Goal: Task Accomplishment & Management: Use online tool/utility

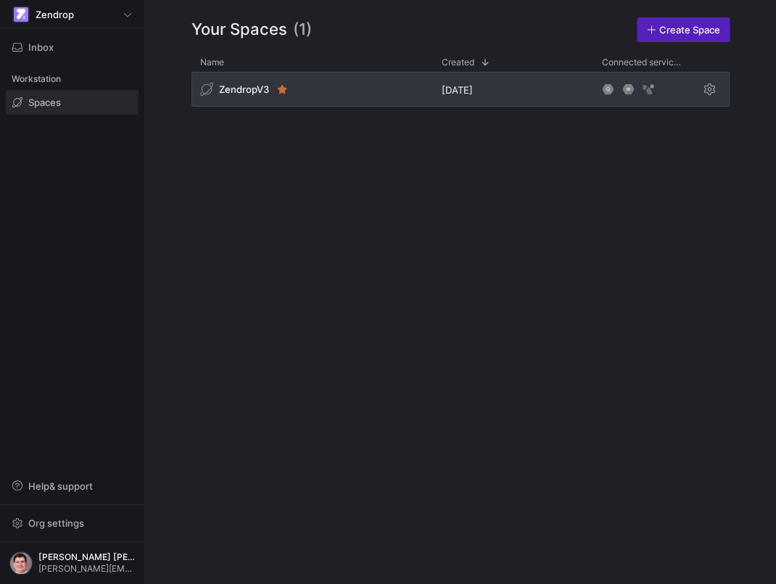
click at [370, 92] on div "ZendropV3" at bounding box center [312, 89] width 242 height 35
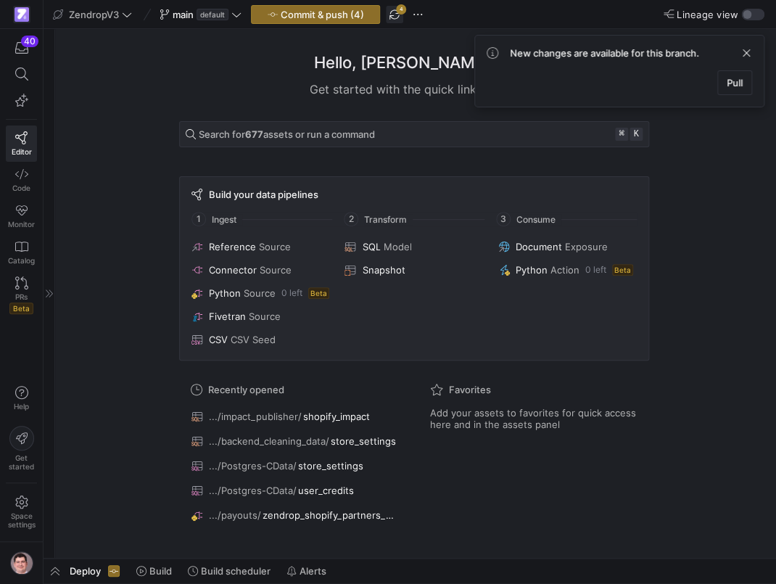
click at [396, 19] on span "button" at bounding box center [394, 14] width 17 height 17
click at [17, 49] on icon "button" at bounding box center [21, 48] width 13 height 12
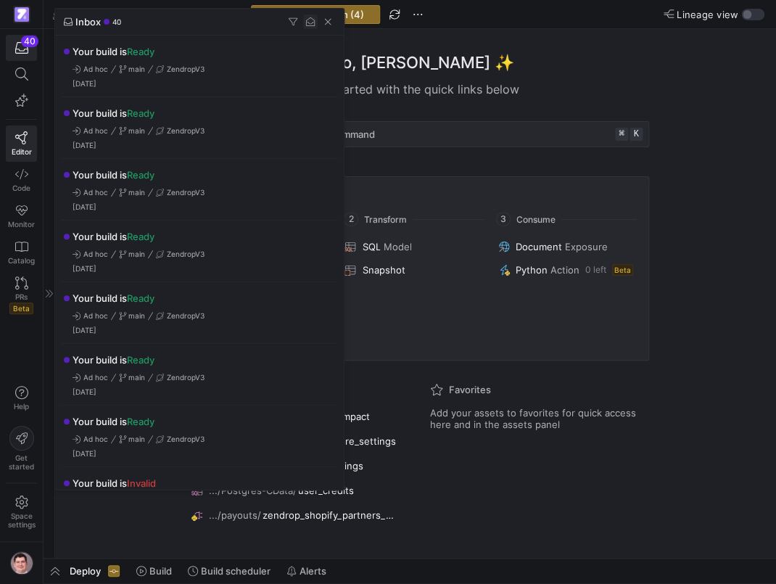
click at [305, 25] on span "button" at bounding box center [310, 22] width 15 height 15
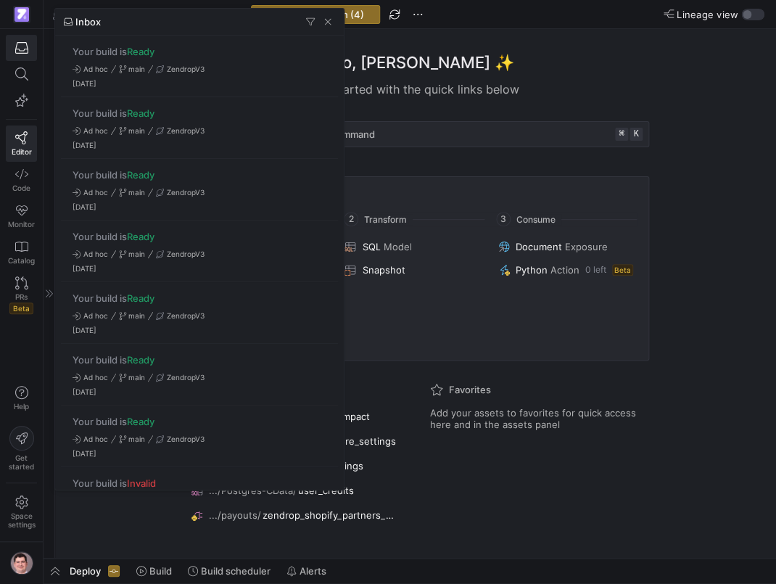
click at [379, 112] on div at bounding box center [388, 292] width 776 height 584
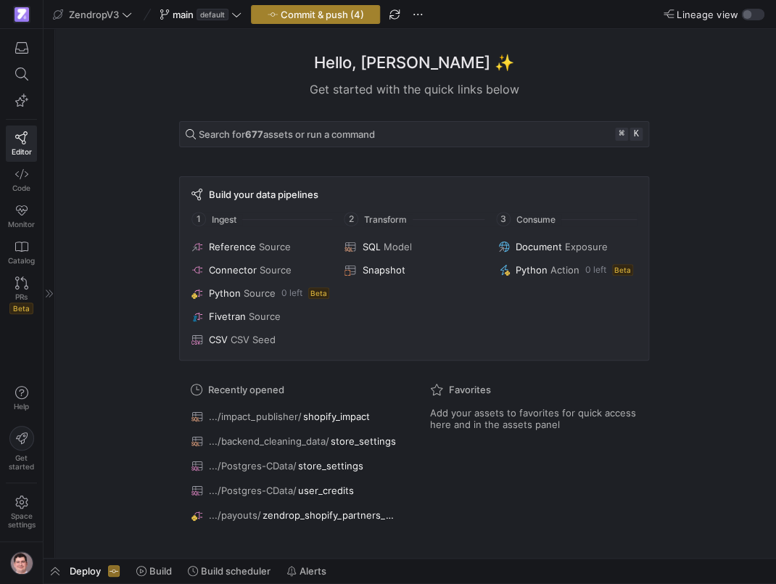
click at [357, 20] on span "Commit & push (4)" at bounding box center [322, 15] width 83 height 12
click at [53, 575] on span "button" at bounding box center [55, 570] width 23 height 25
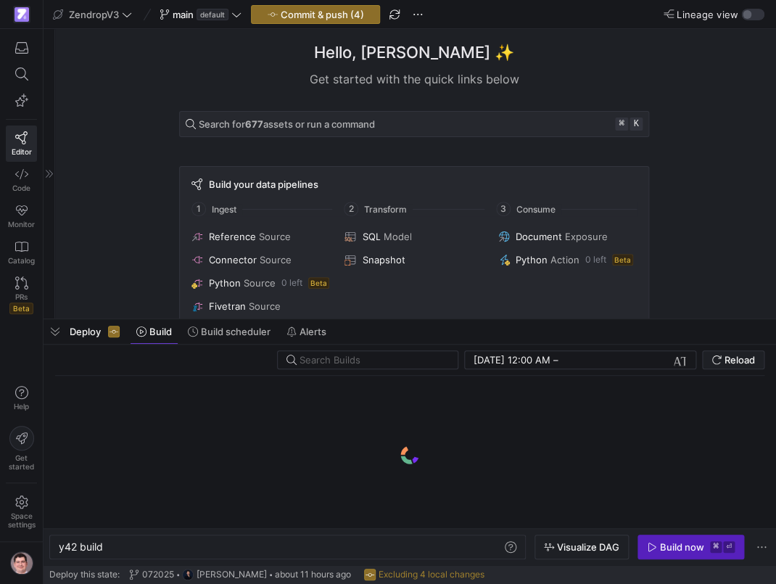
scroll to position [0, 44]
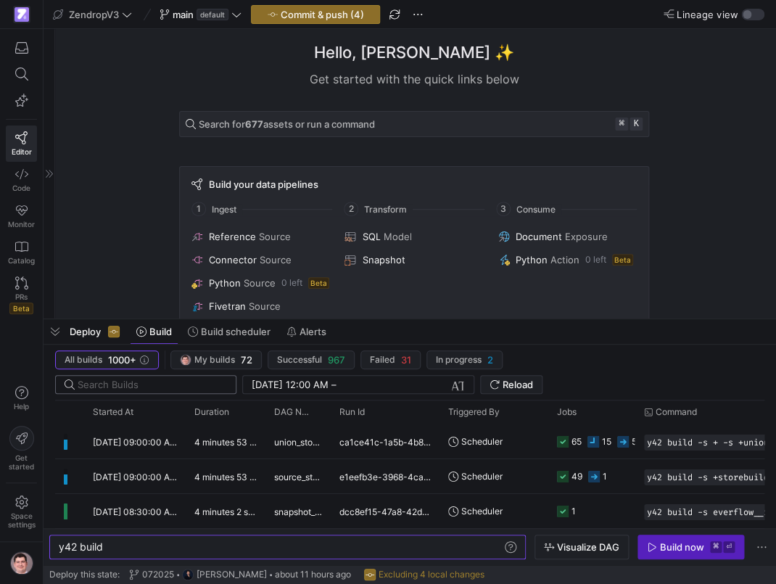
click at [189, 389] on input "text" at bounding box center [151, 385] width 147 height 12
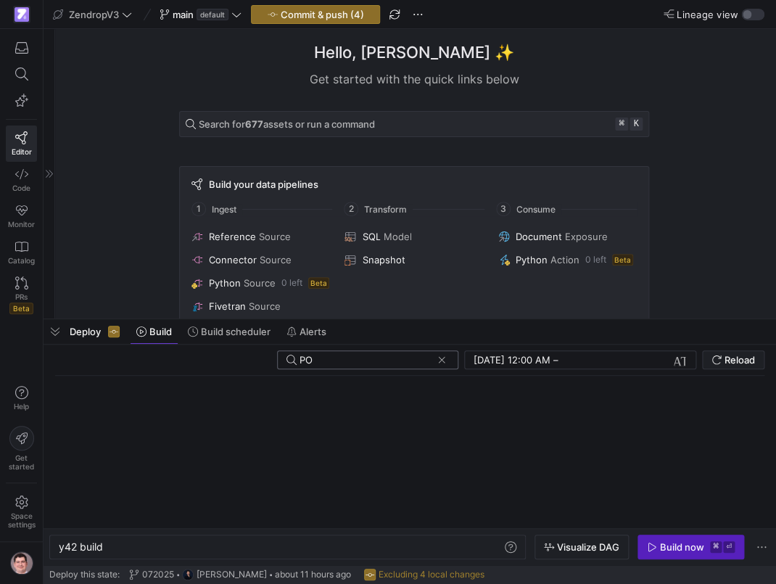
type input "P"
type input "postgres"
click button at bounding box center [441, 359] width 15 height 15
click at [239, 329] on span "Build scheduler" at bounding box center [236, 332] width 70 height 12
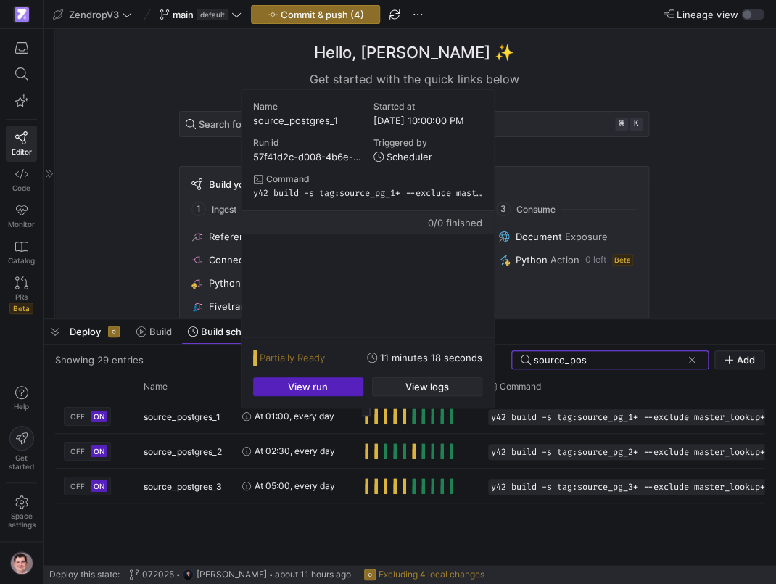
type input "source_pos"
click at [407, 382] on span "View logs" at bounding box center [427, 387] width 44 height 12
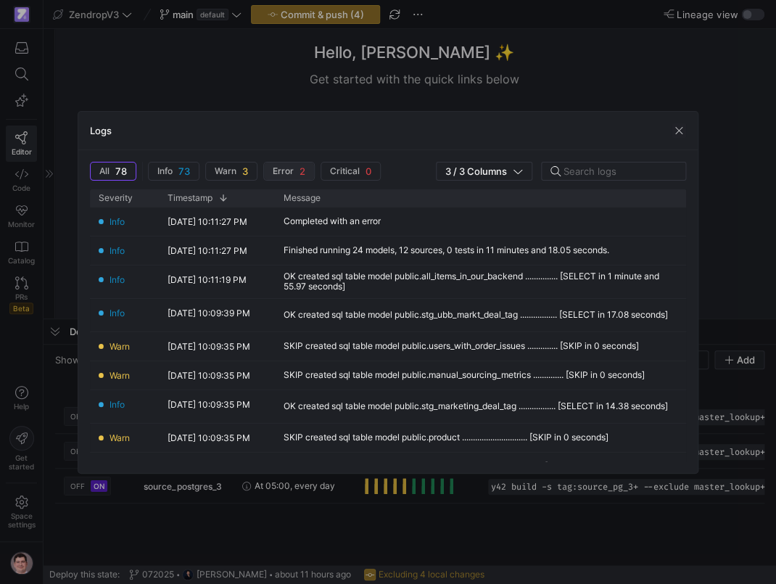
click at [292, 179] on span "button" at bounding box center [289, 170] width 50 height 17
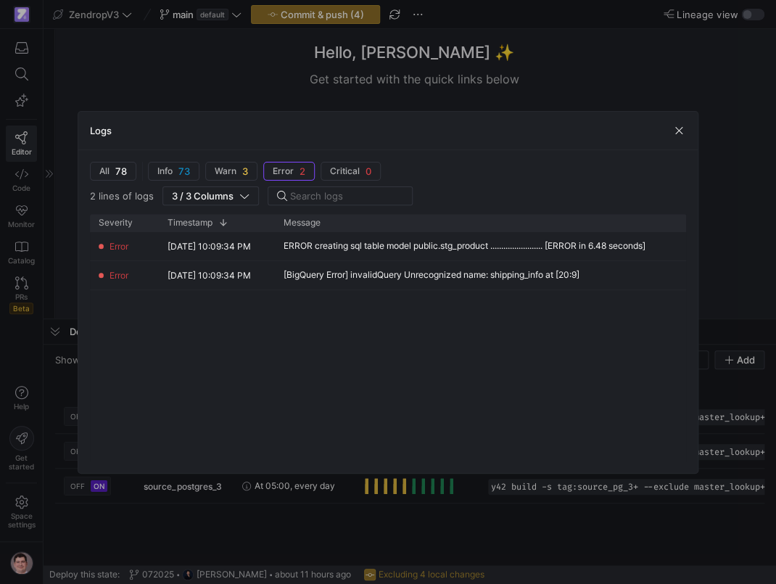
click at [102, 537] on div at bounding box center [388, 292] width 776 height 584
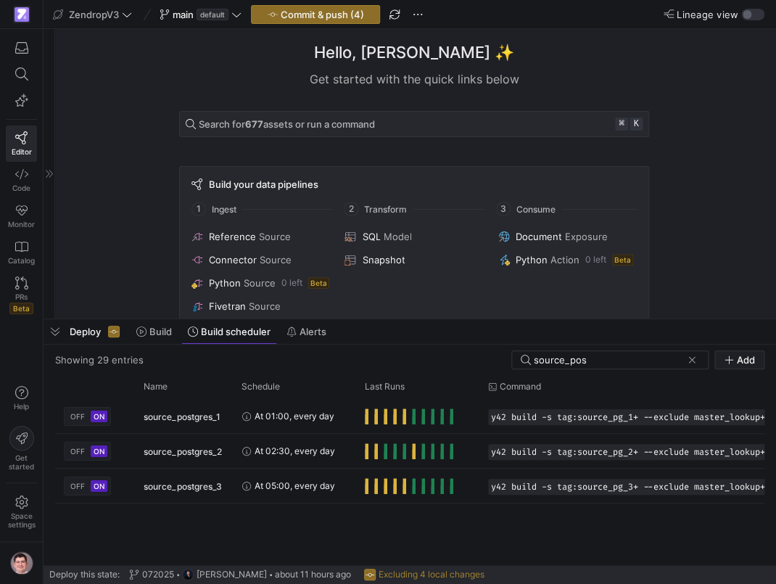
click at [102, 537] on div "OFF ON source_postgres_1 At 01:00, every day y42 build -s tag:source_pg_1+ --ex…" at bounding box center [409, 482] width 709 height 166
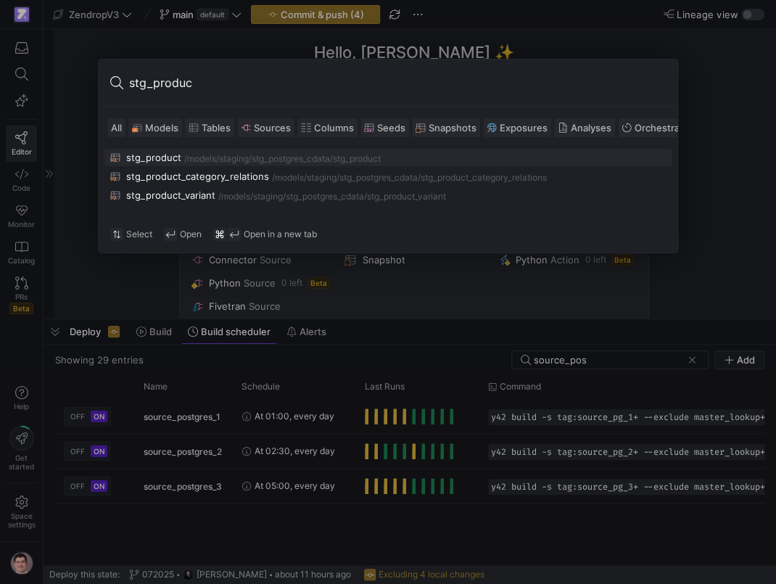
type input "stg_product"
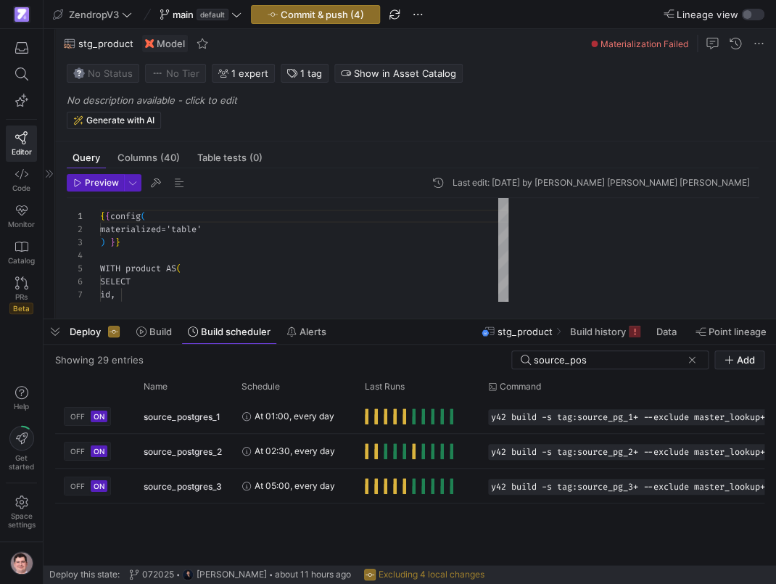
scroll to position [131, 0]
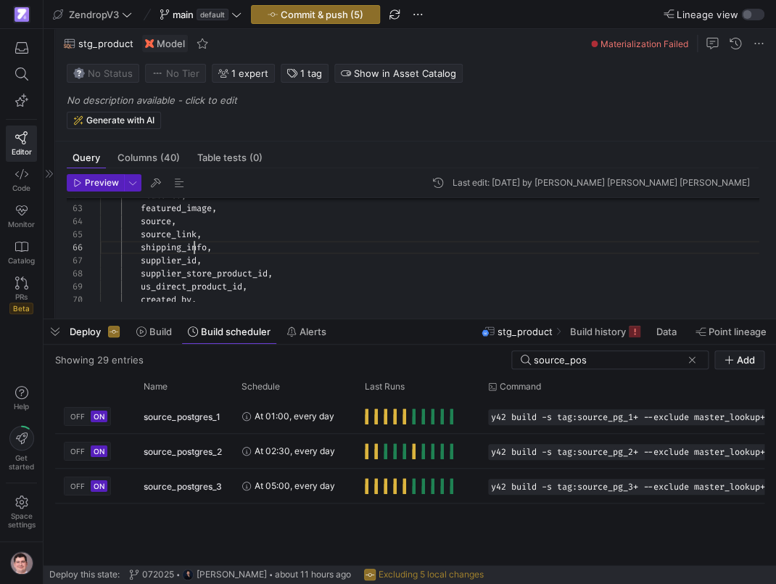
click at [197, 246] on div "featured , featured_image , source , source_link , shipping_info , supplier_id …" at bounding box center [435, 52] width 670 height 1343
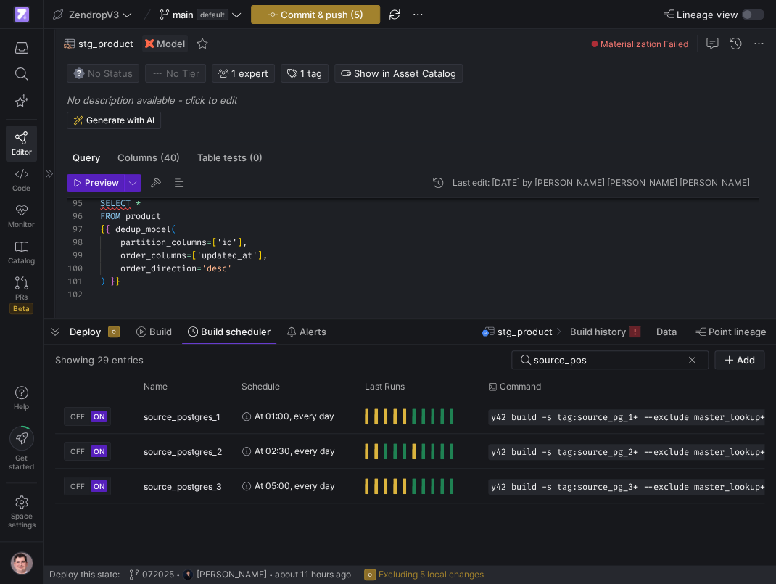
click at [308, 9] on span "Commit & push (5)" at bounding box center [322, 15] width 83 height 12
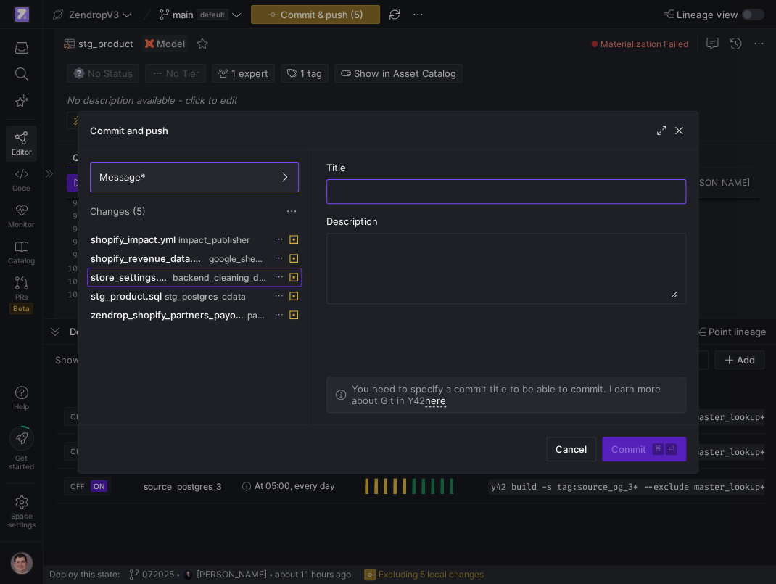
click at [215, 274] on span "backend_cleaning_data" at bounding box center [220, 278] width 94 height 10
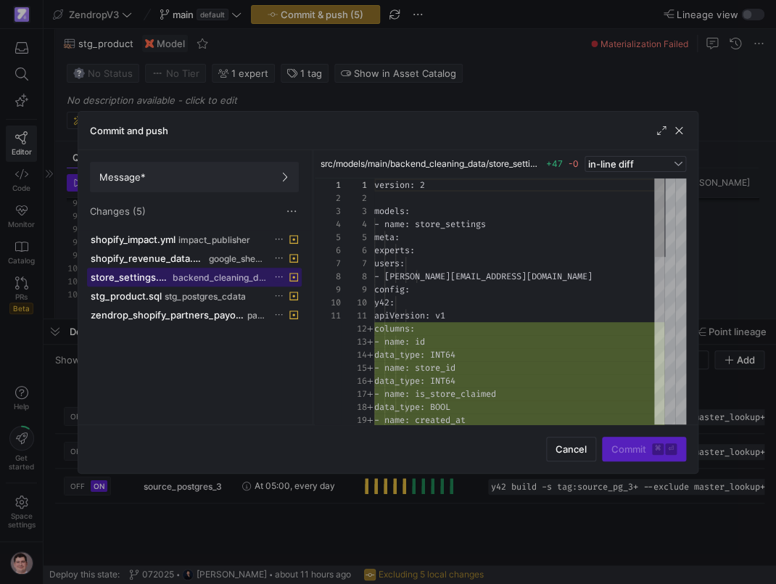
scroll to position [131, 0]
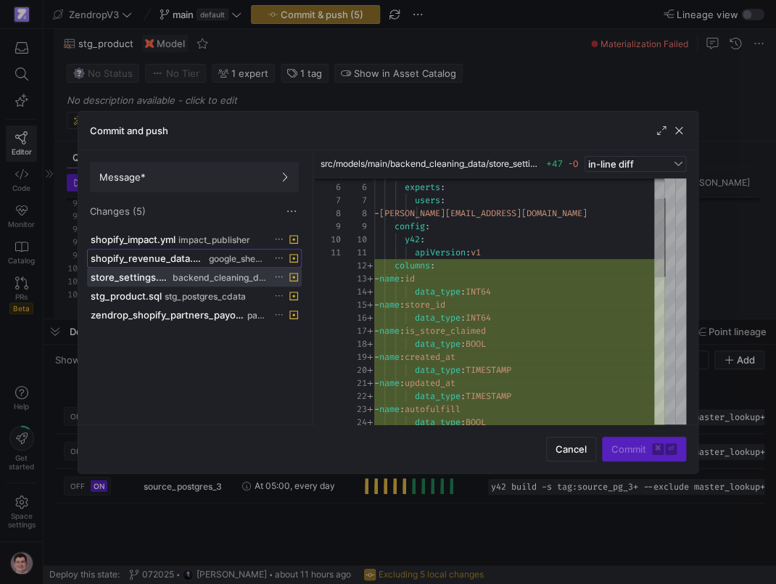
click at [244, 260] on span "google_sheets" at bounding box center [237, 259] width 57 height 10
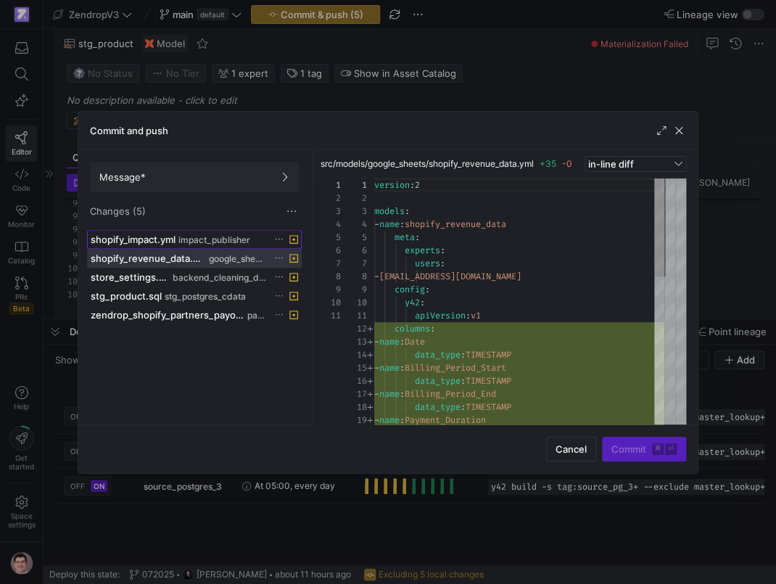
click at [229, 239] on span "impact_publisher" at bounding box center [214, 240] width 72 height 10
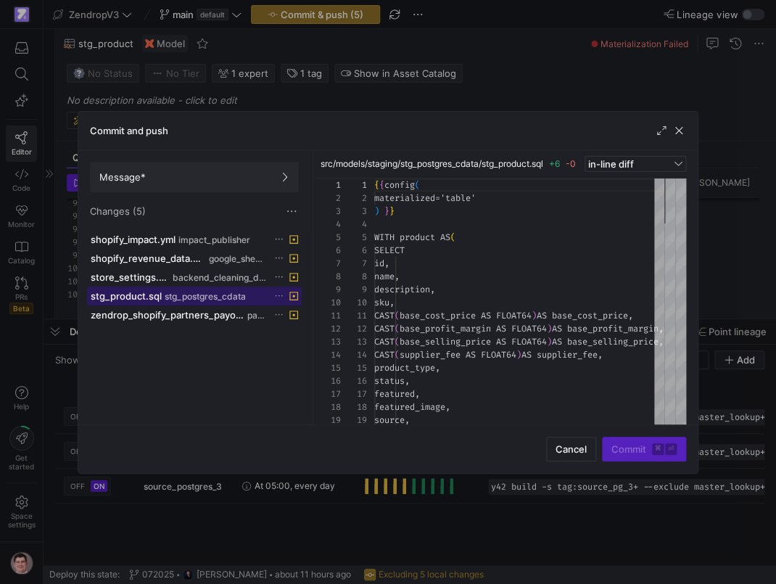
click at [228, 293] on span "stg_postgres_cdata" at bounding box center [205, 297] width 81 height 10
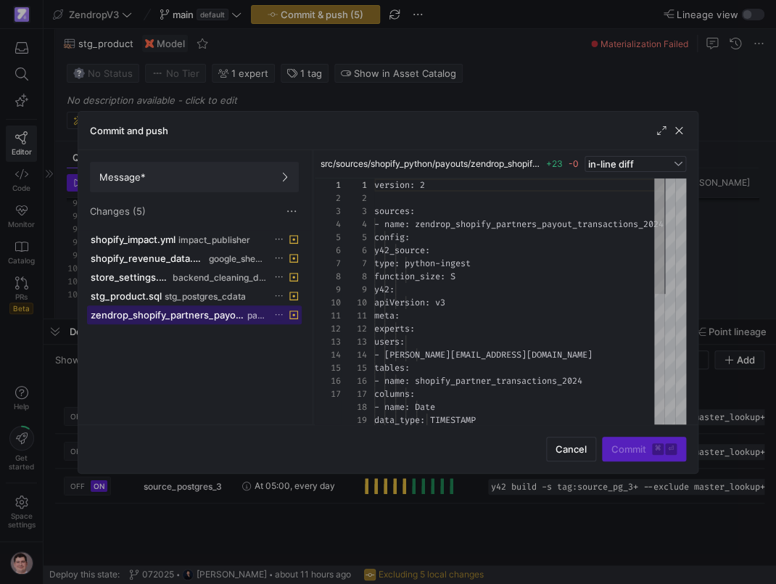
click at [228, 314] on span "zendrop_shopify_partners_payout_transactions_2024.yml" at bounding box center [168, 315] width 154 height 12
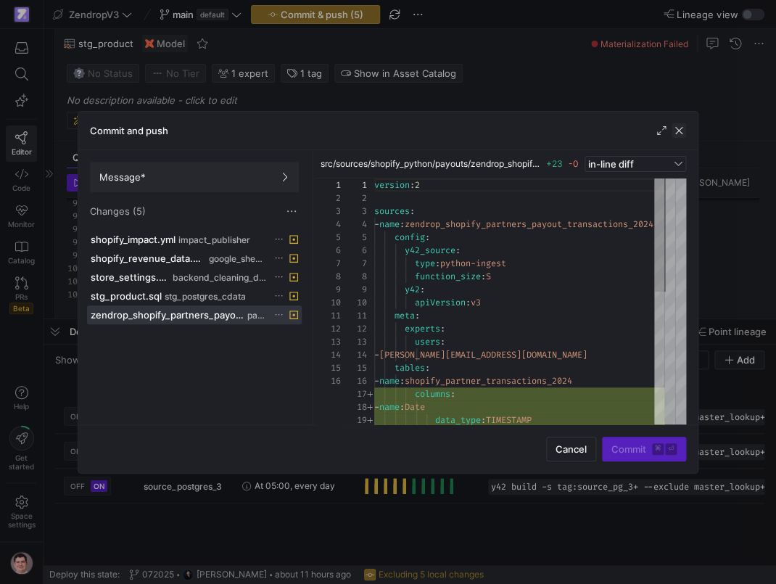
click at [679, 133] on span "button" at bounding box center [679, 130] width 15 height 15
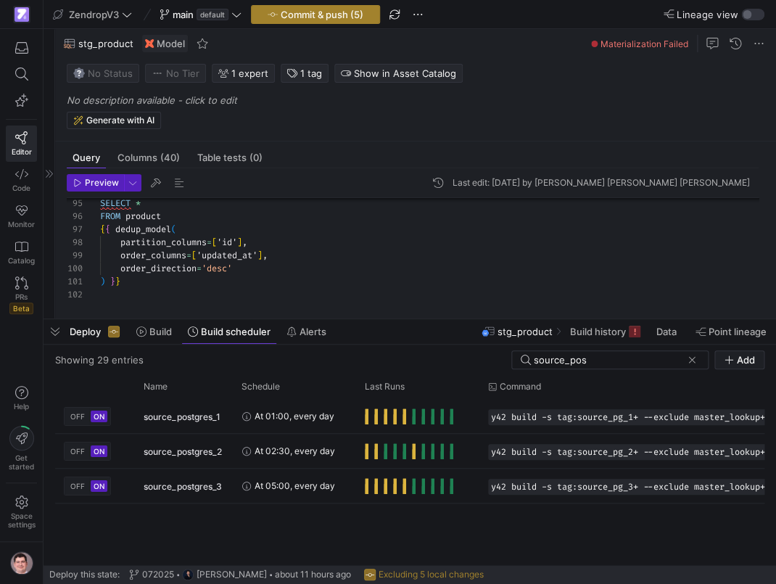
click at [326, 16] on span "Commit & push (5)" at bounding box center [322, 15] width 83 height 12
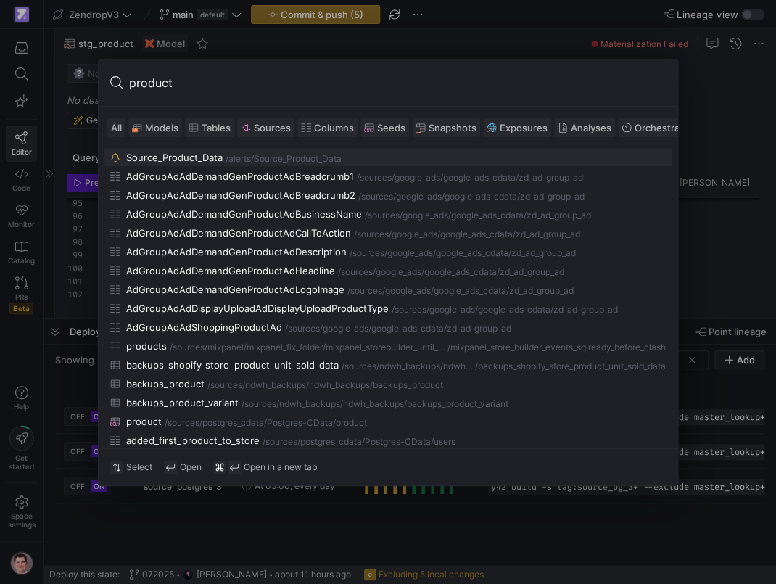
type input "product"
click at [162, 120] on span at bounding box center [155, 127] width 52 height 17
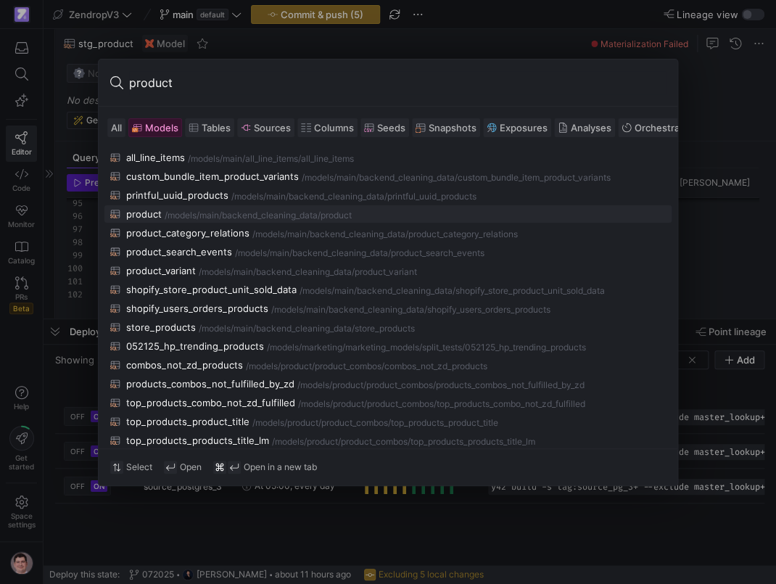
click at [234, 214] on div "main/backend_cleaning_data" at bounding box center [258, 215] width 118 height 10
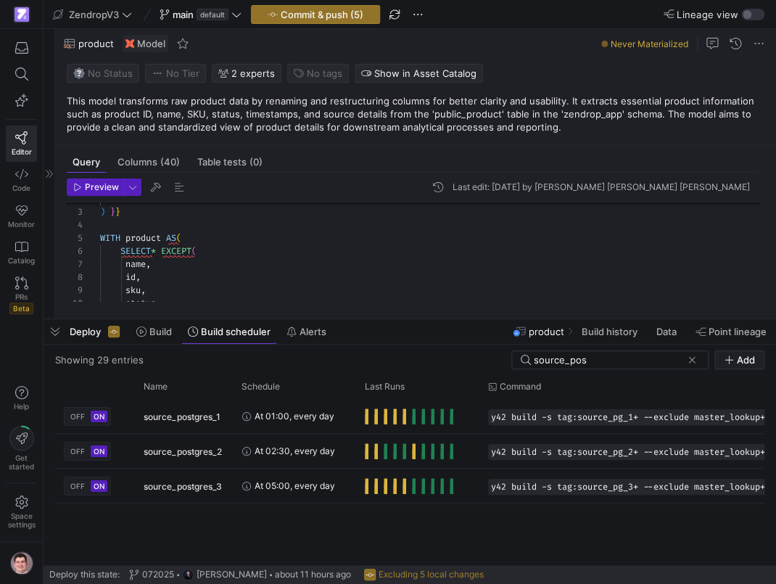
scroll to position [131, 0]
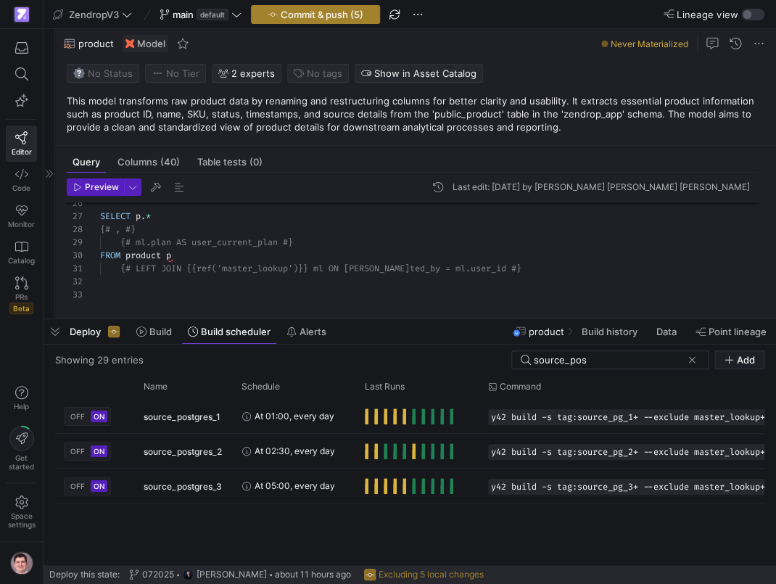
click at [345, 12] on span "Commit & push (5)" at bounding box center [322, 15] width 83 height 12
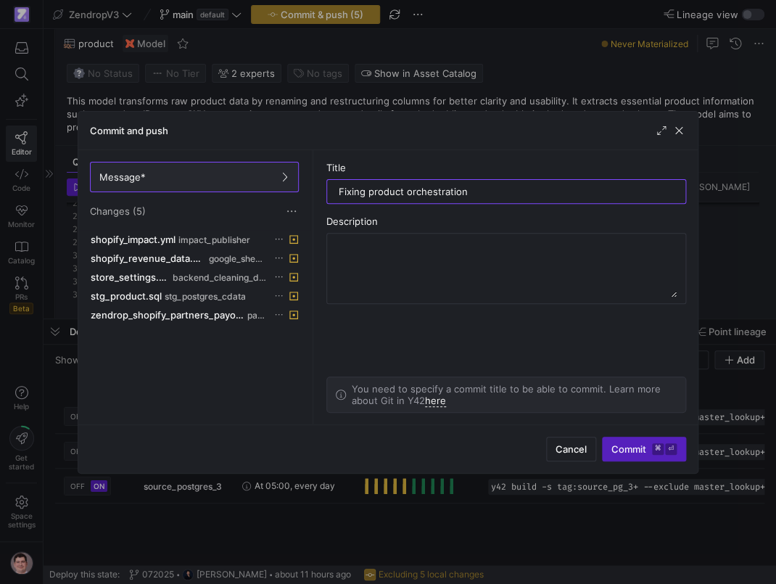
type input "Fixing product orchestration"
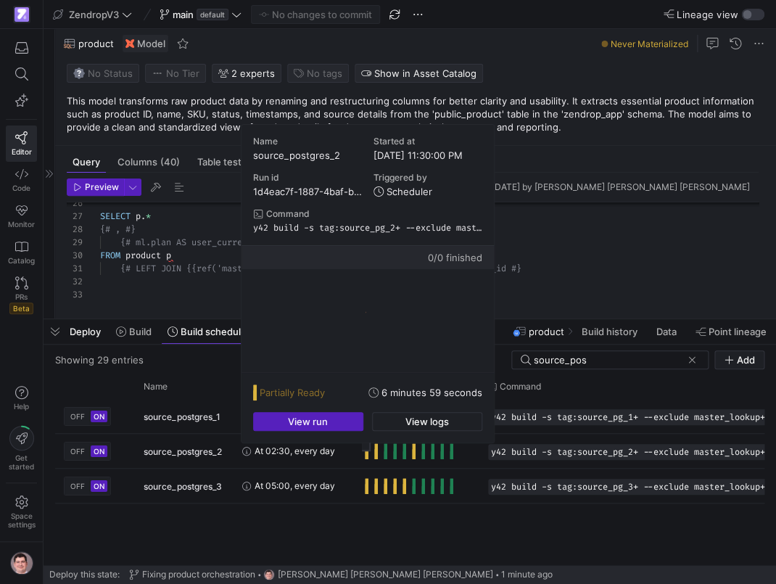
click at [362, 442] on div at bounding box center [362, 442] width 0 height 0
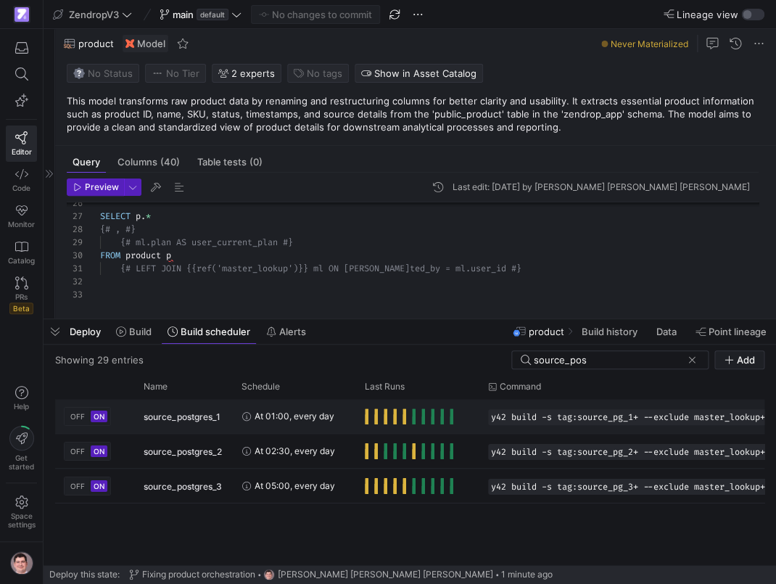
click at [417, 421] on div "Press SPACE to select this row." at bounding box center [409, 416] width 88 height 16
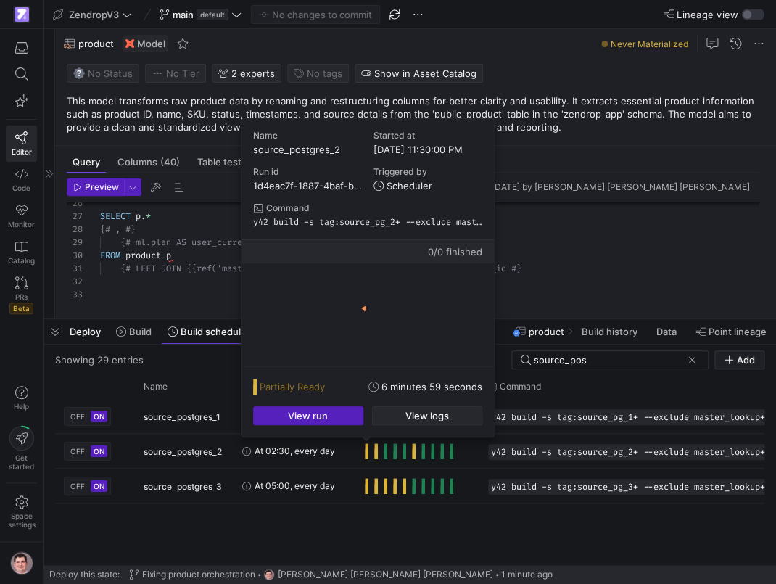
click at [400, 417] on span "button" at bounding box center [427, 415] width 109 height 17
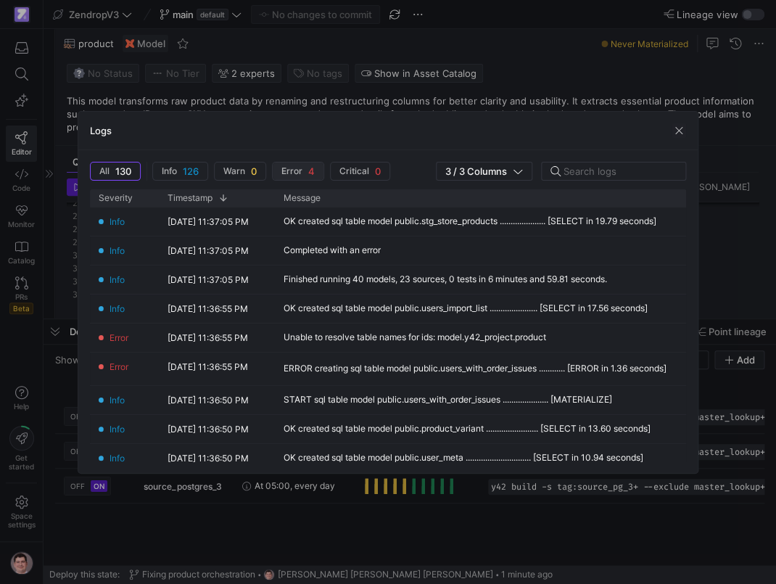
click at [317, 168] on span "button" at bounding box center [298, 170] width 51 height 17
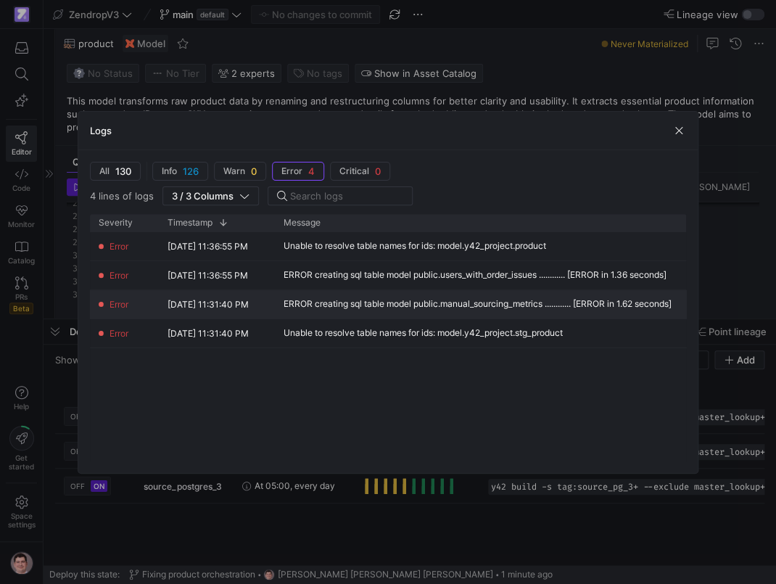
click at [389, 305] on div "ERROR creating sql table model public.manual_sourcing_metrics ............ [ERR…" at bounding box center [478, 304] width 388 height 10
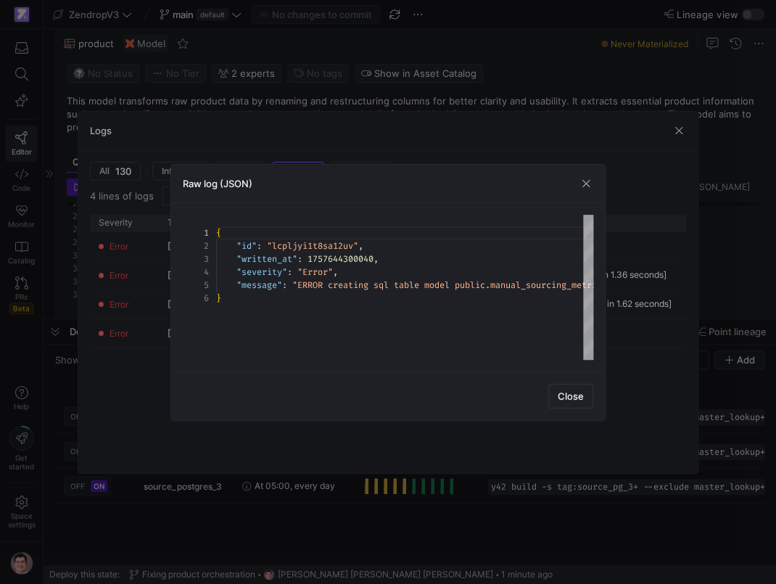
scroll to position [65, 0]
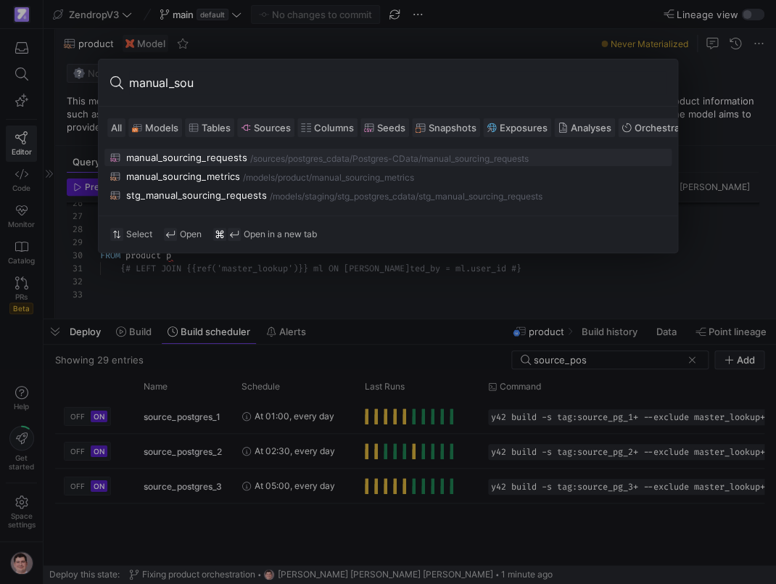
type input "manual_sour"
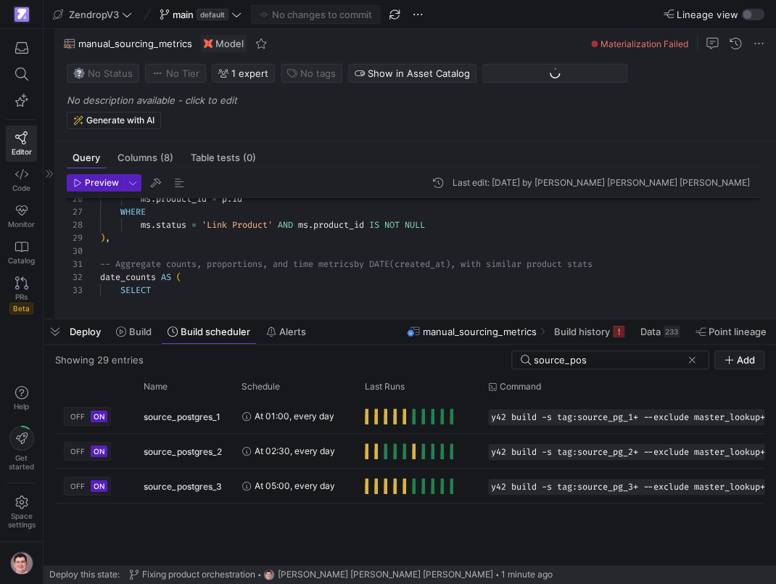
scroll to position [820, 0]
click at [54, 323] on span "button" at bounding box center [55, 331] width 23 height 25
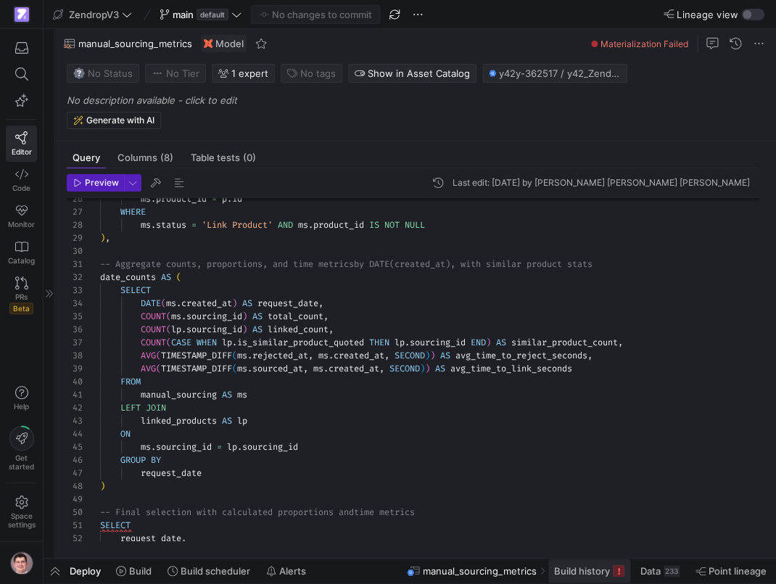
click at [618, 574] on icon at bounding box center [619, 571] width 12 height 12
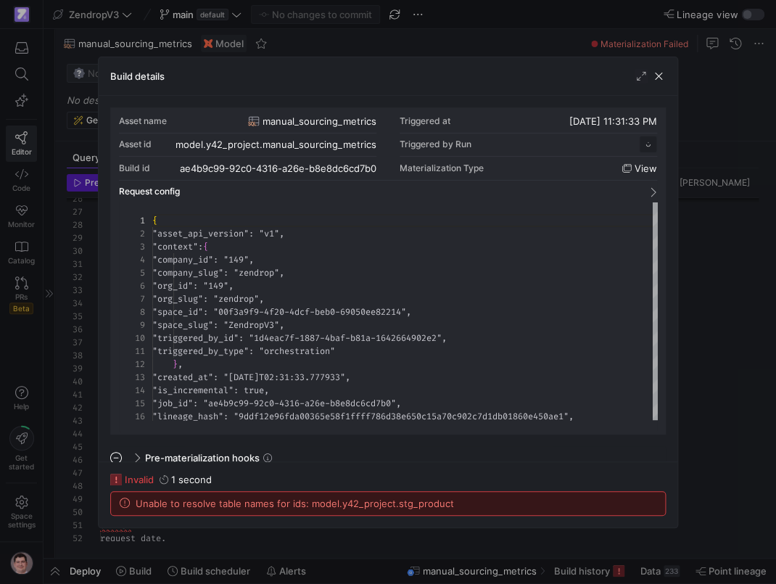
scroll to position [131, 0]
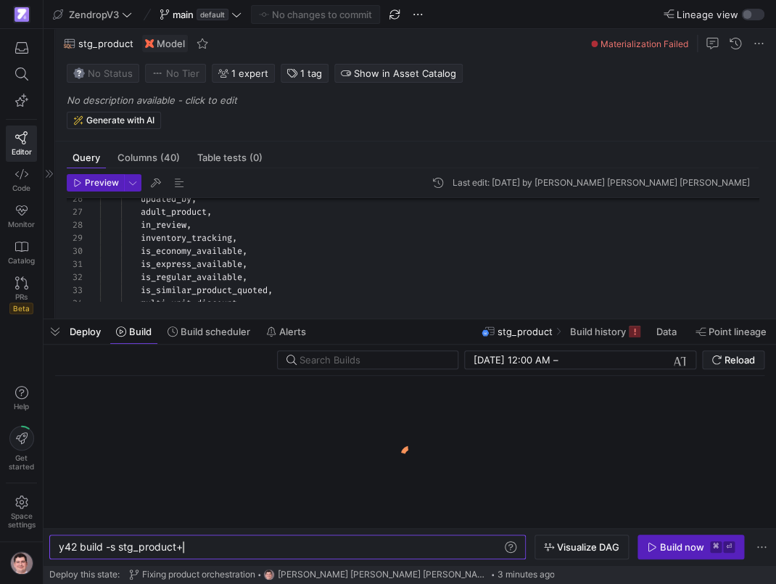
scroll to position [0, 125]
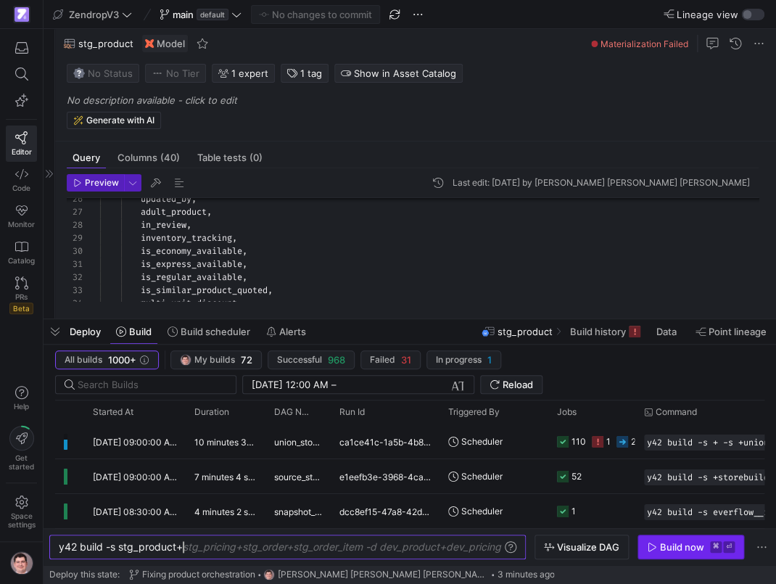
click at [660, 549] on span "Build now ⌘ ⏎" at bounding box center [691, 547] width 88 height 12
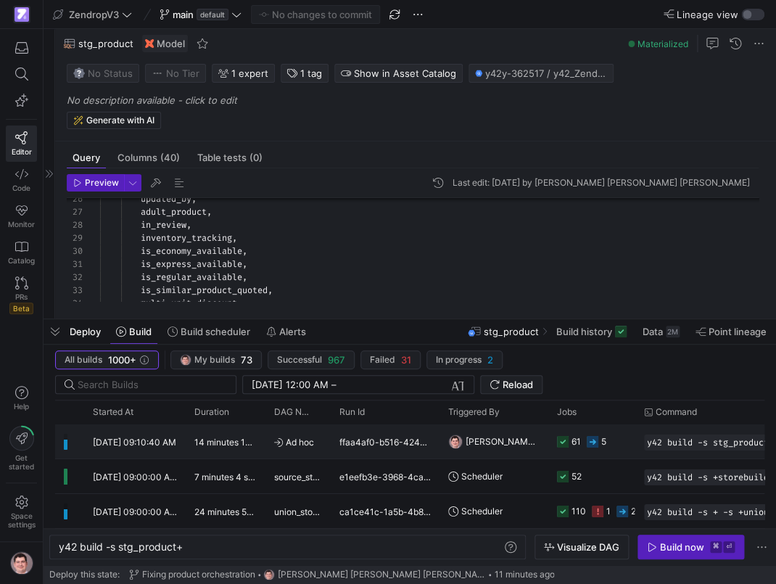
click at [566, 445] on icon "Press SPACE to select this row." at bounding box center [563, 442] width 12 height 12
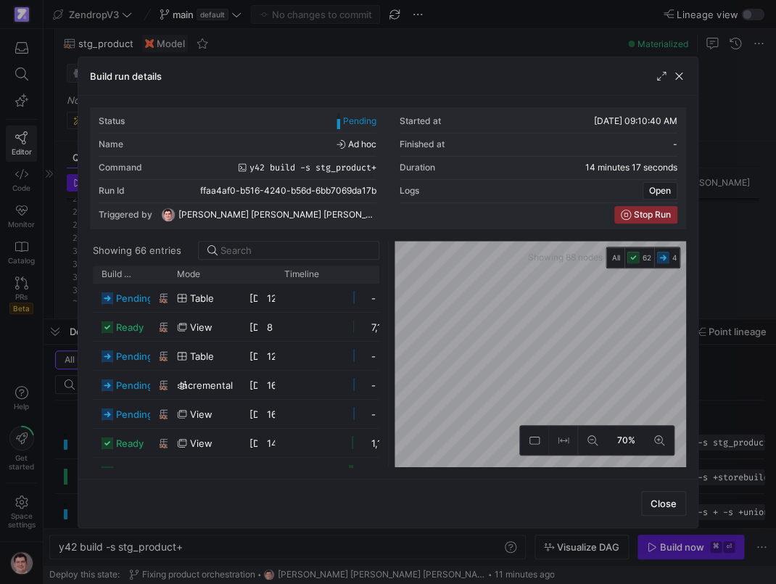
click at [49, 310] on div at bounding box center [388, 292] width 776 height 584
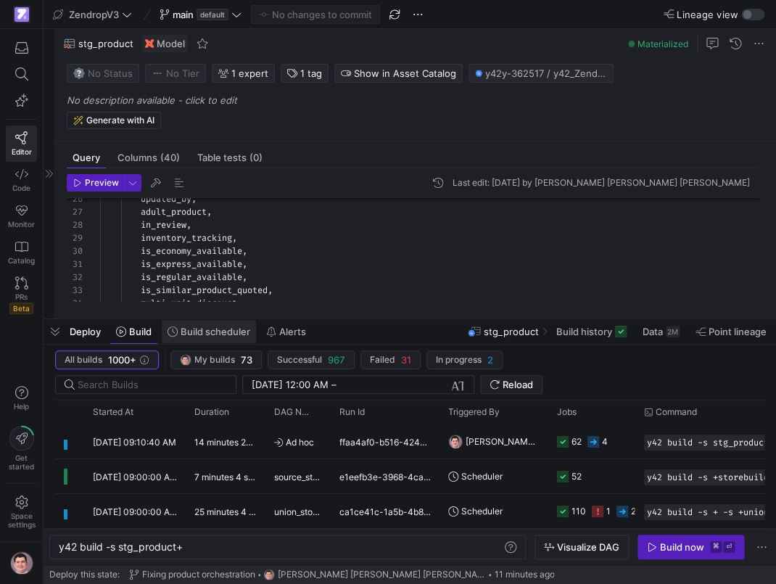
click at [220, 340] on span at bounding box center [209, 331] width 94 height 23
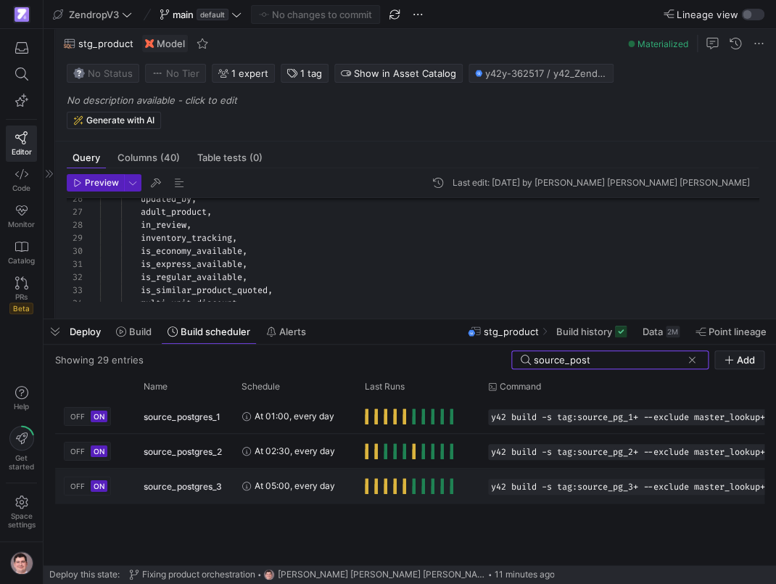
type input "source_post"
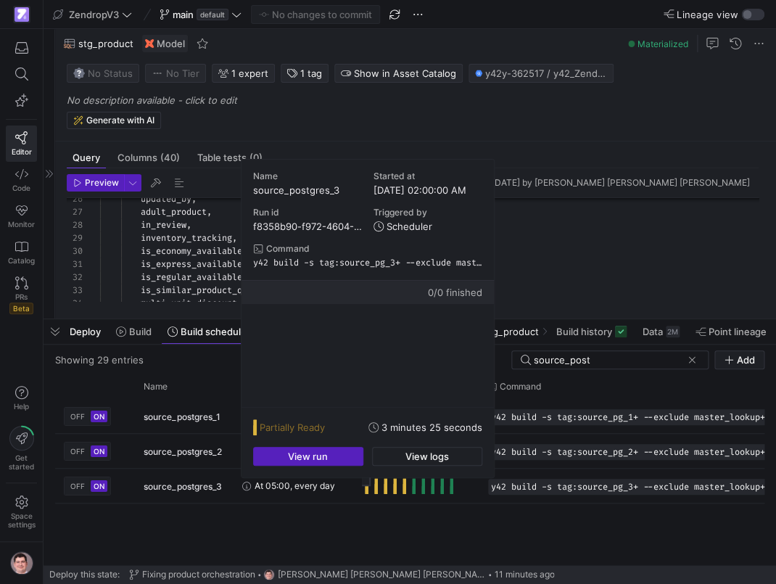
click at [367, 480] on body "Editor Code Monitor Catalog PRs Beta Help Get started Space settings ZendropV3 …" at bounding box center [388, 292] width 776 height 584
click at [400, 452] on span "button" at bounding box center [427, 455] width 109 height 17
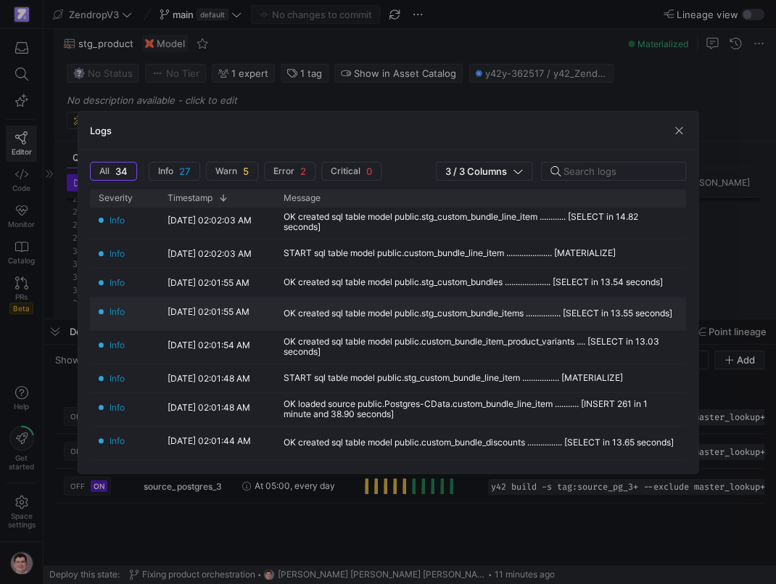
scroll to position [151, 0]
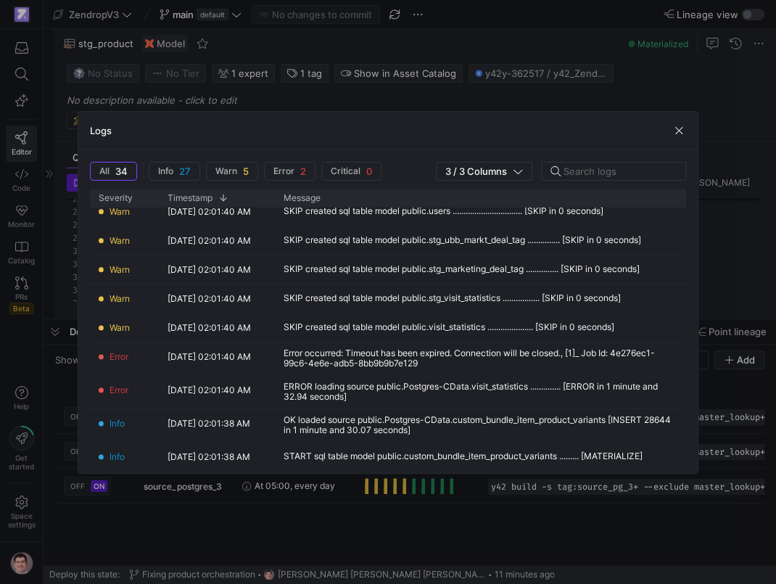
click at [303, 563] on div at bounding box center [388, 292] width 776 height 584
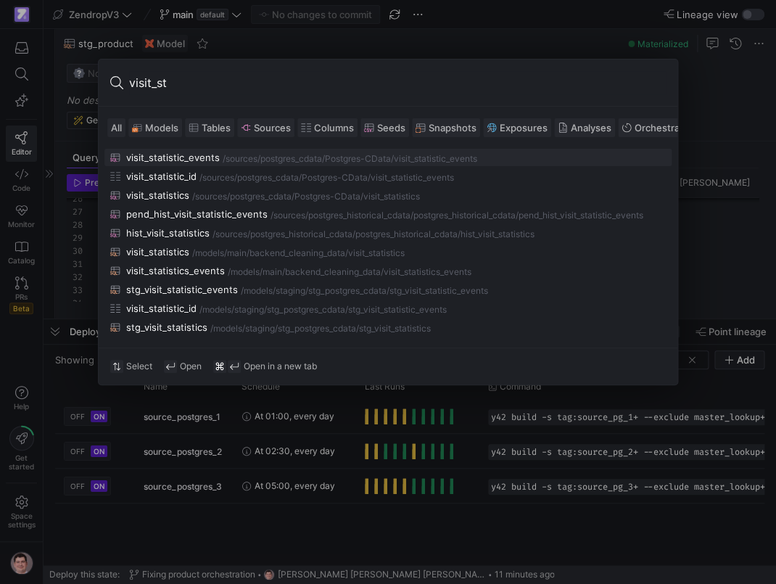
click at [280, 133] on span "Sources" at bounding box center [272, 128] width 37 height 12
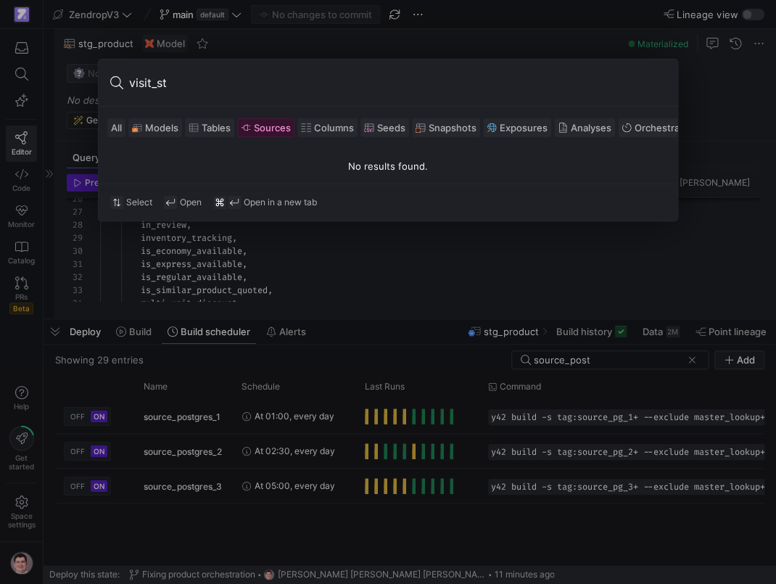
click at [276, 127] on span "Sources" at bounding box center [272, 128] width 37 height 12
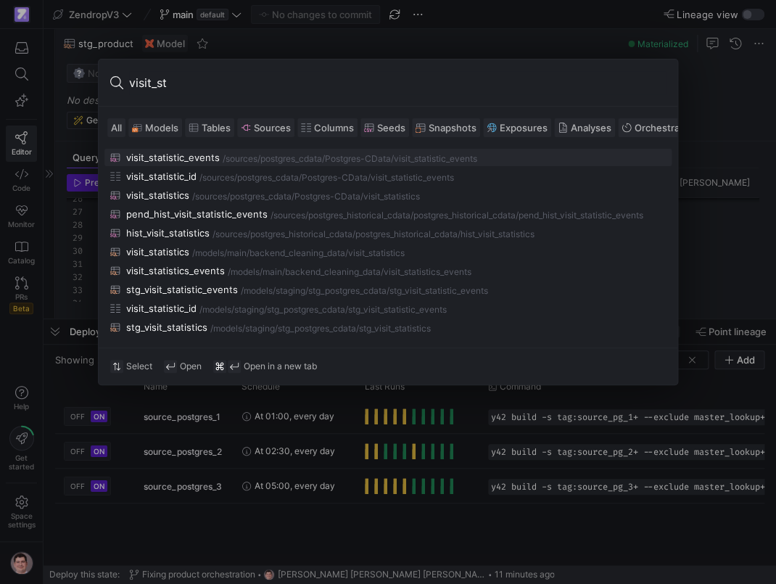
click at [246, 92] on input "visit_st" at bounding box center [397, 82] width 537 height 23
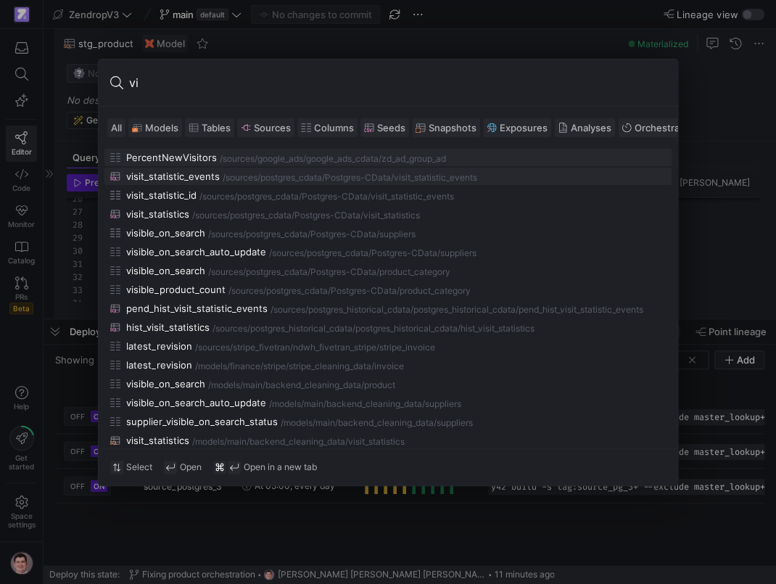
type input "v"
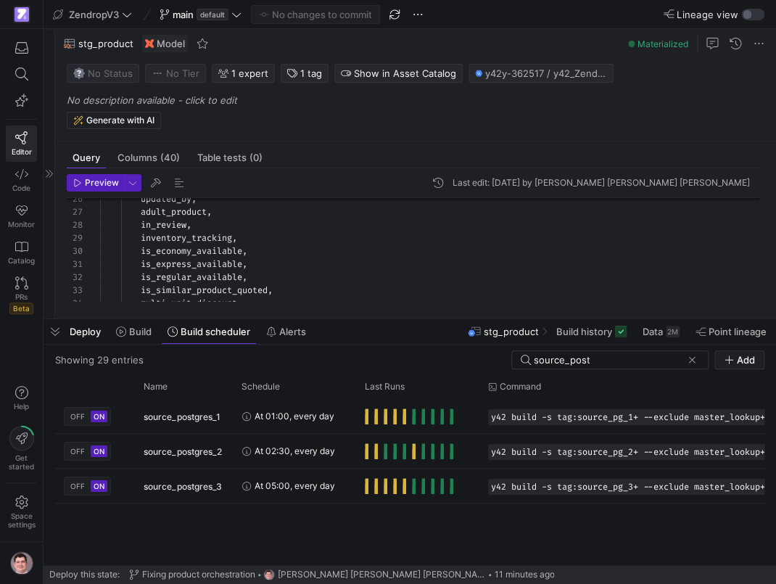
click at [54, 173] on div at bounding box center [50, 173] width 12 height 289
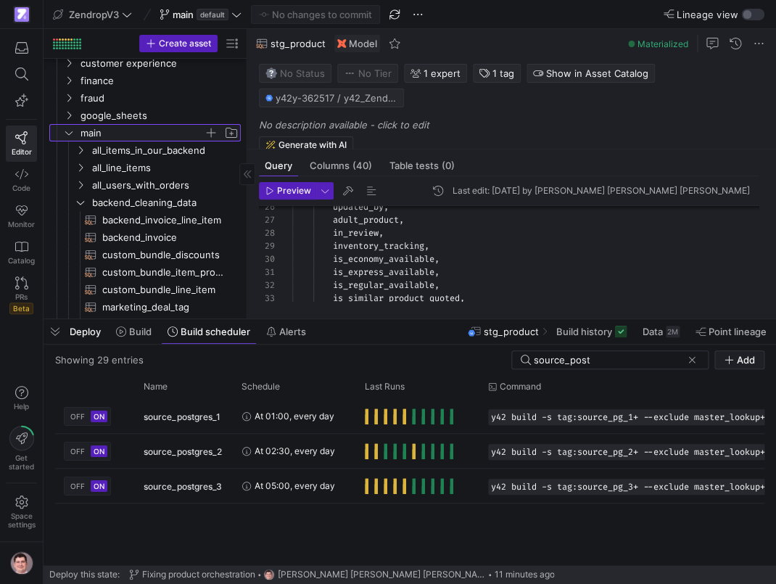
click at [74, 136] on y42-icon "Press SPACE to select this row." at bounding box center [69, 133] width 12 height 12
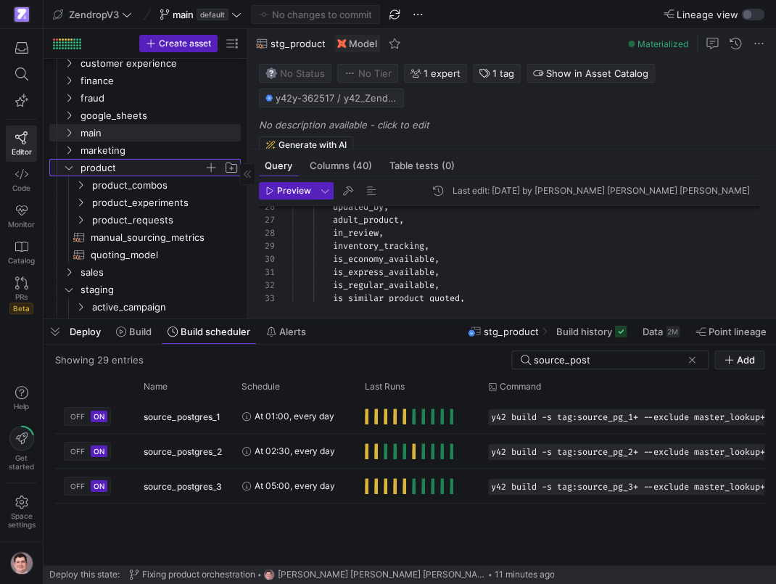
click at [78, 169] on span "product" at bounding box center [151, 168] width 178 height 16
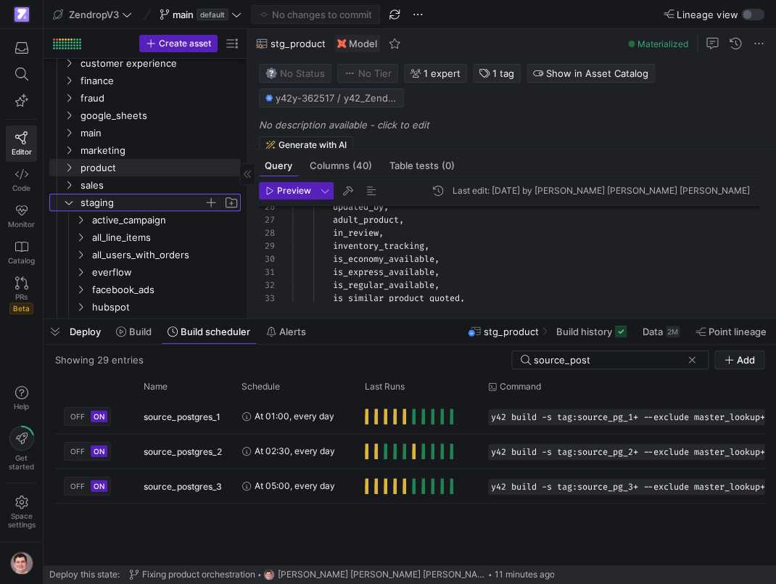
click at [74, 199] on y42-icon "Press SPACE to select this row." at bounding box center [69, 203] width 12 height 12
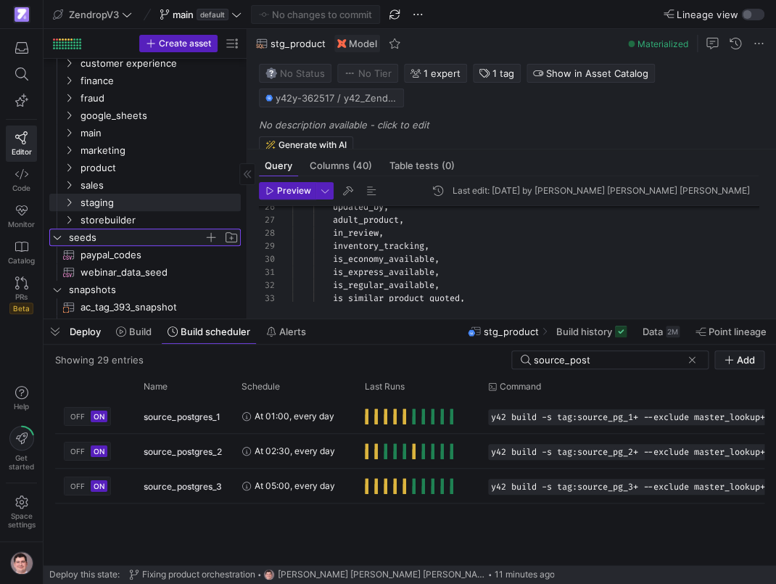
click at [70, 236] on span "seeds" at bounding box center [136, 237] width 135 height 17
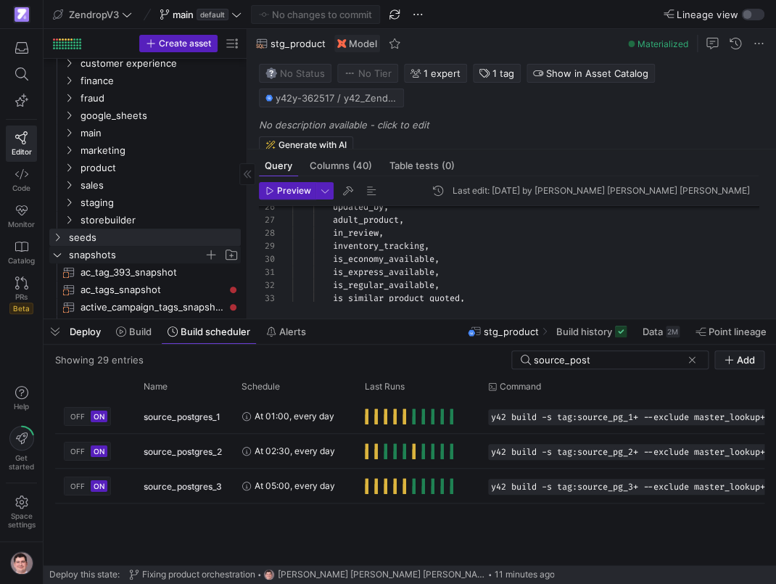
click at [77, 251] on span "snapshots" at bounding box center [136, 255] width 135 height 17
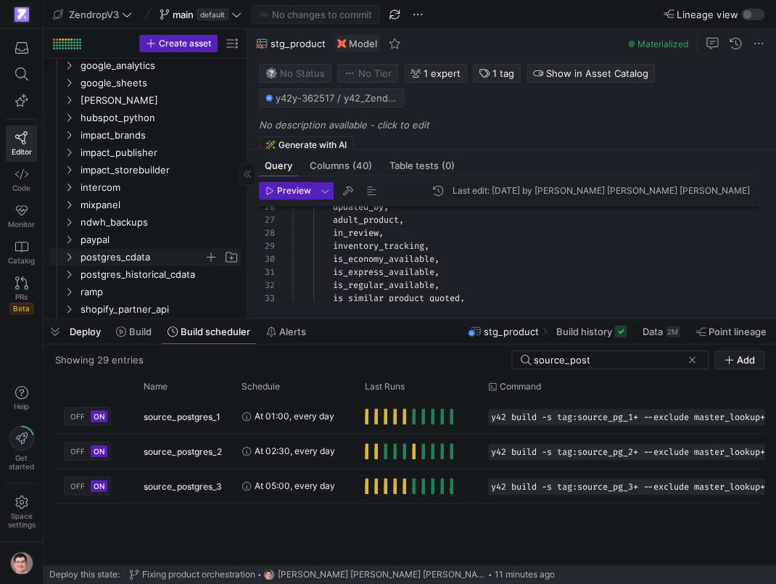
click at [84, 250] on span "postgres_cdata" at bounding box center [142, 257] width 123 height 17
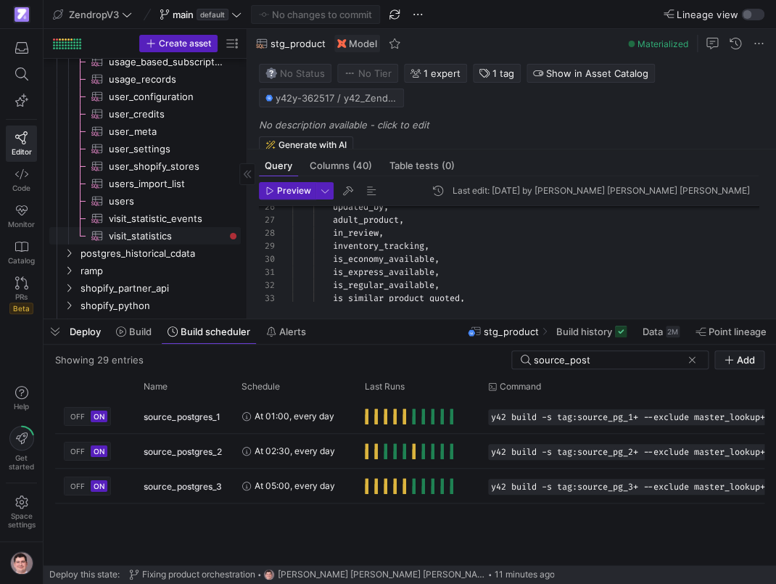
click at [114, 236] on span "visit_statistics​​​​​​​​​" at bounding box center [166, 236] width 115 height 17
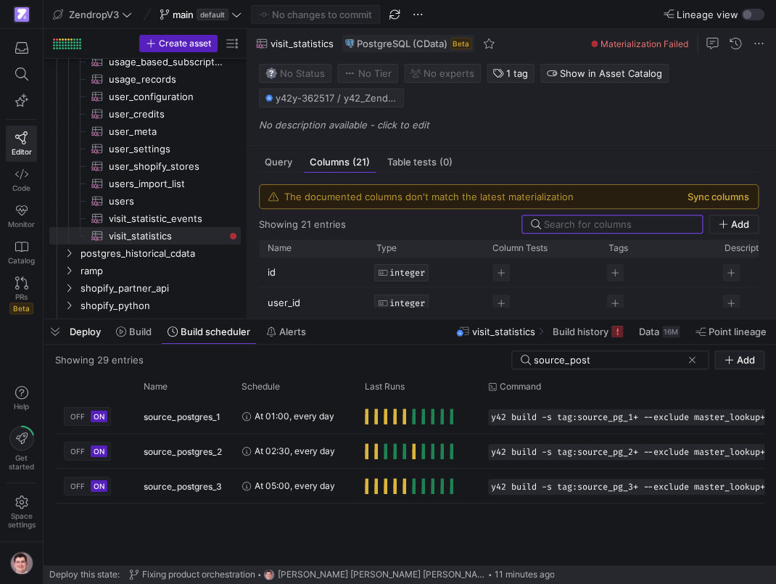
click at [740, 194] on button "Sync columns" at bounding box center [719, 197] width 62 height 12
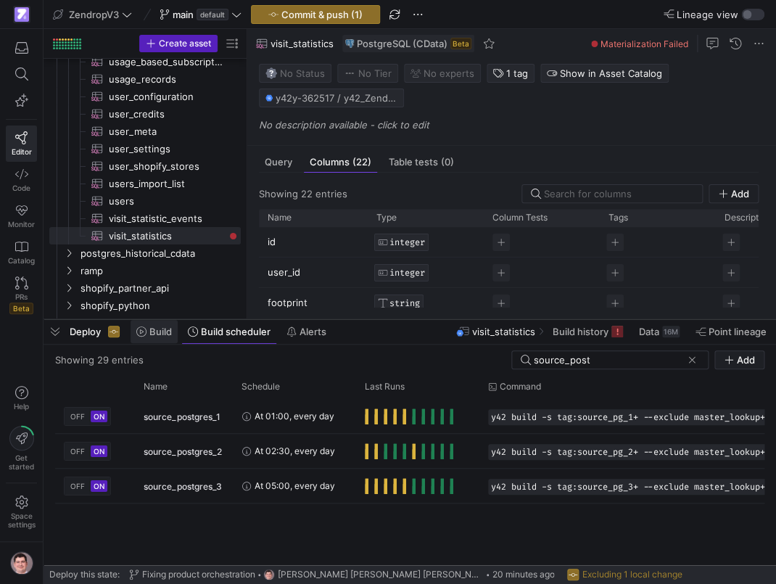
click at [163, 339] on span at bounding box center [154, 331] width 47 height 23
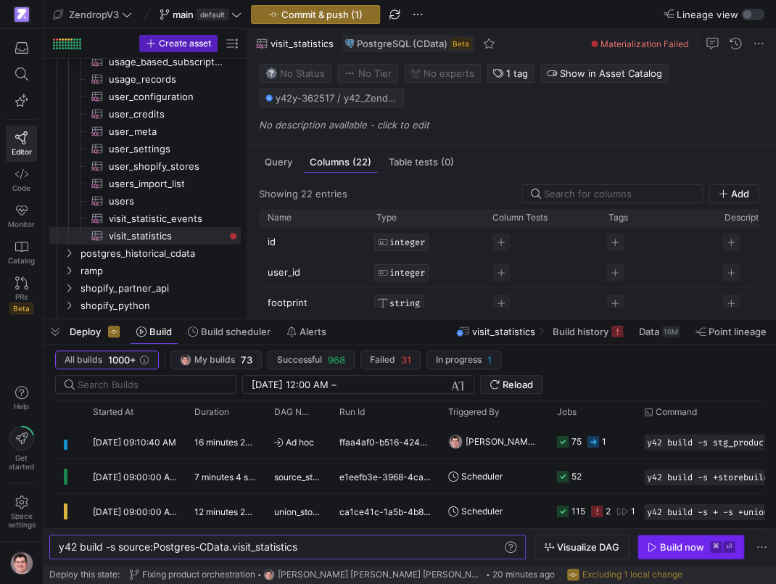
click at [680, 558] on span "button" at bounding box center [690, 546] width 105 height 23
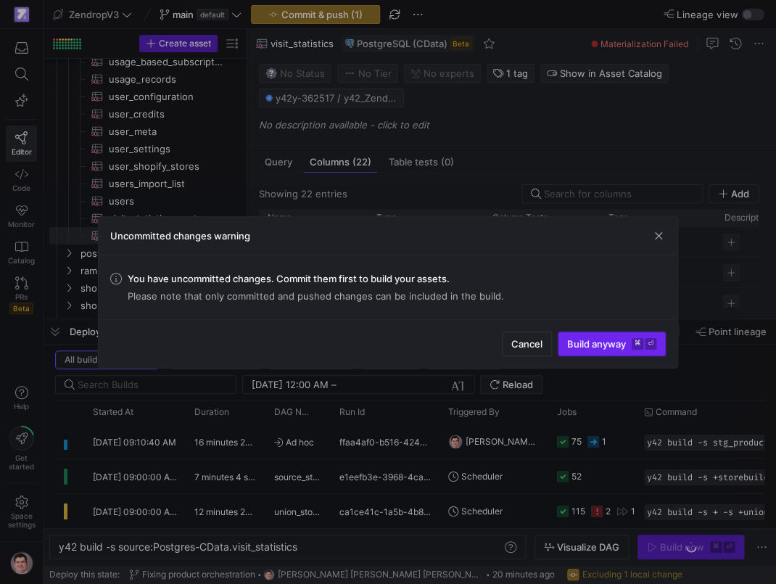
click at [609, 347] on span "Build anyway ⌘ ⏎" at bounding box center [611, 344] width 89 height 12
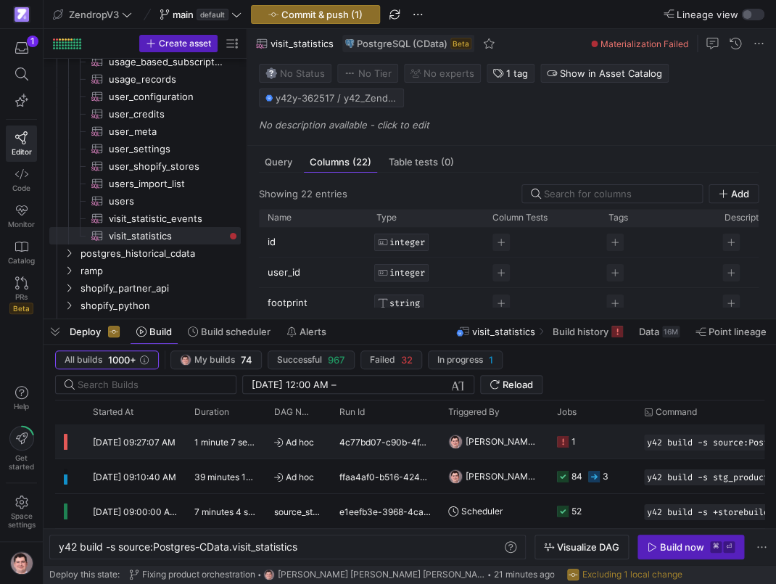
click at [568, 442] on icon "Press SPACE to select this row." at bounding box center [563, 442] width 12 height 12
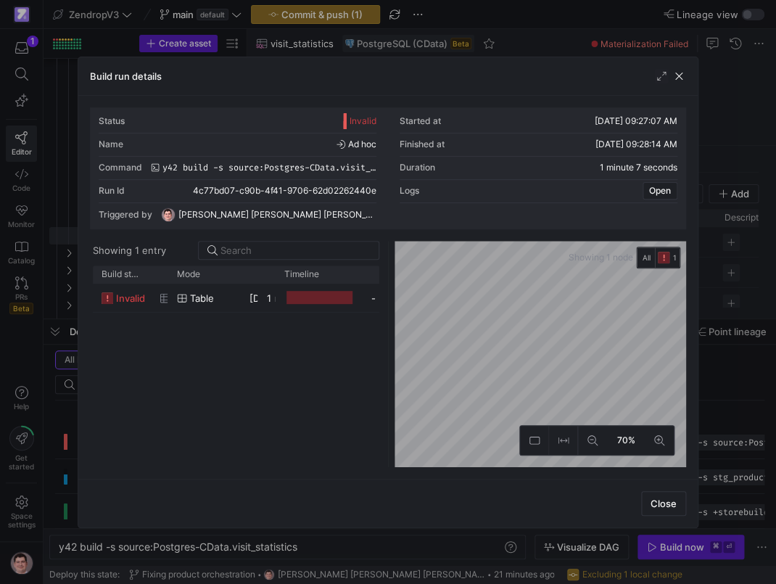
click at [51, 368] on div at bounding box center [388, 292] width 776 height 584
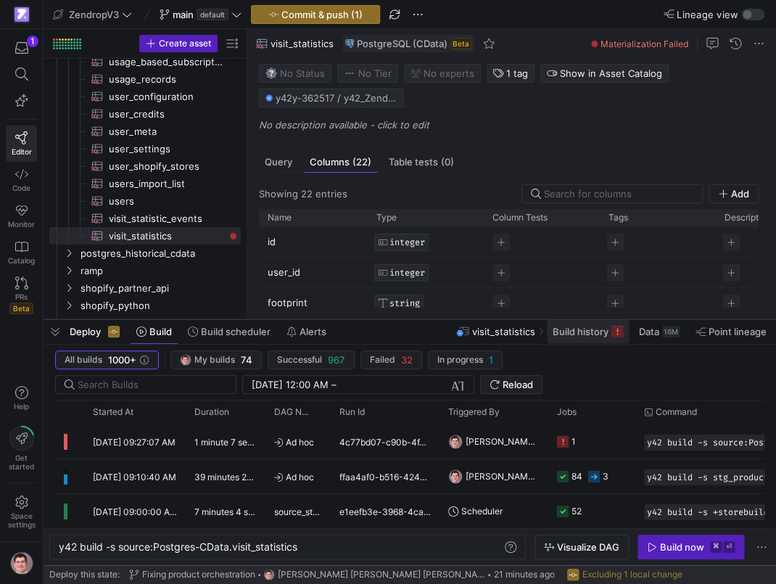
click at [581, 328] on span "Build history" at bounding box center [581, 332] width 56 height 12
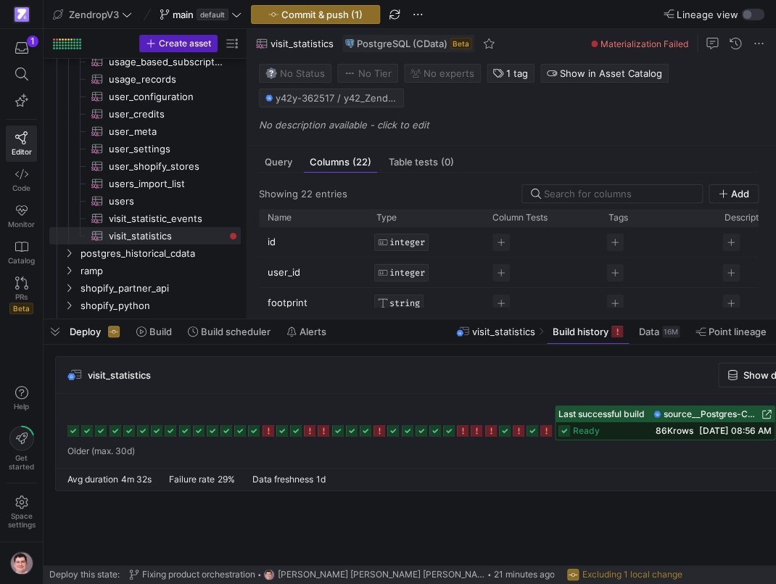
scroll to position [0, 162]
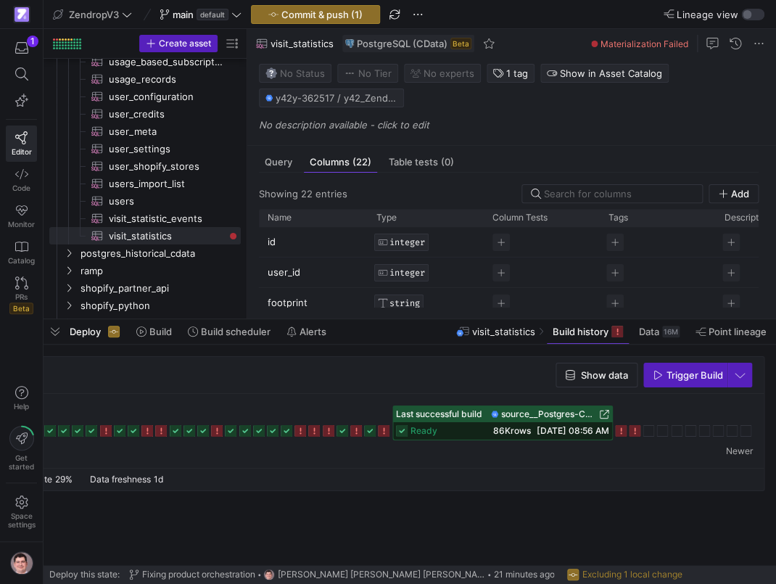
click at [638, 433] on icon at bounding box center [635, 431] width 12 height 12
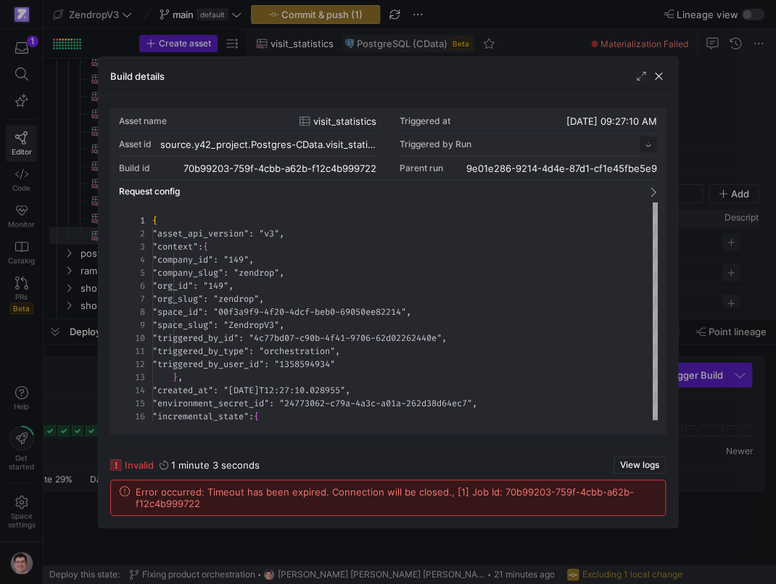
scroll to position [131, 0]
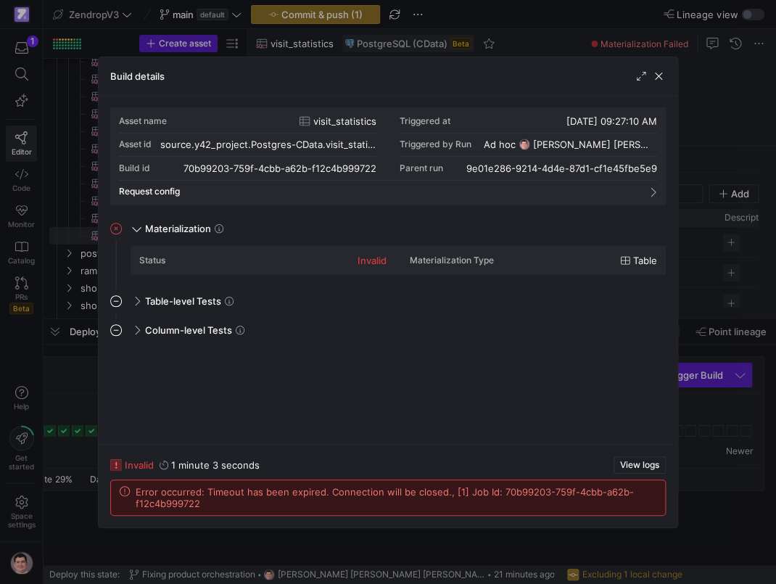
click at [32, 366] on div at bounding box center [388, 292] width 776 height 584
